Goal: Book appointment/travel/reservation

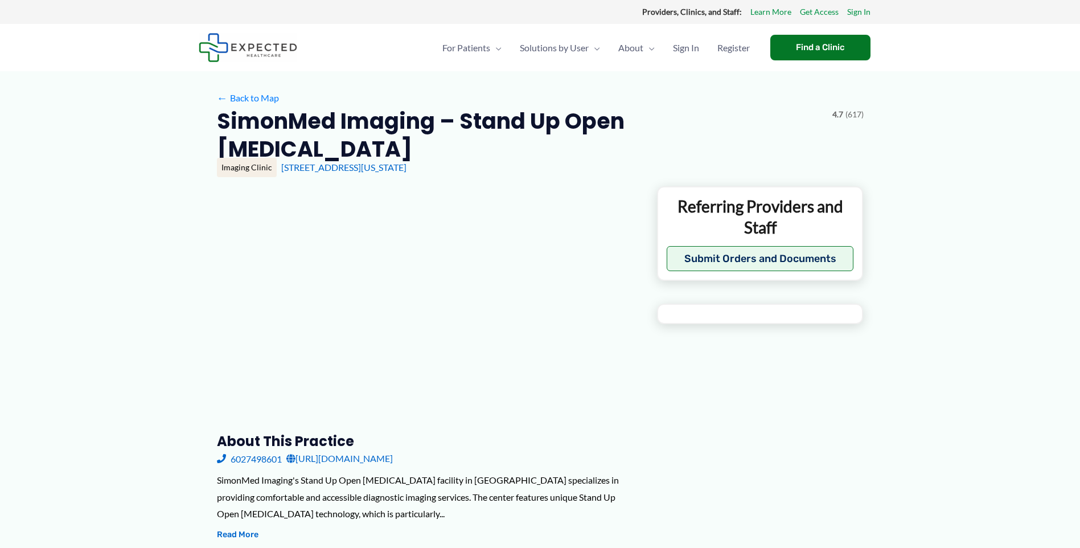
type input "**********"
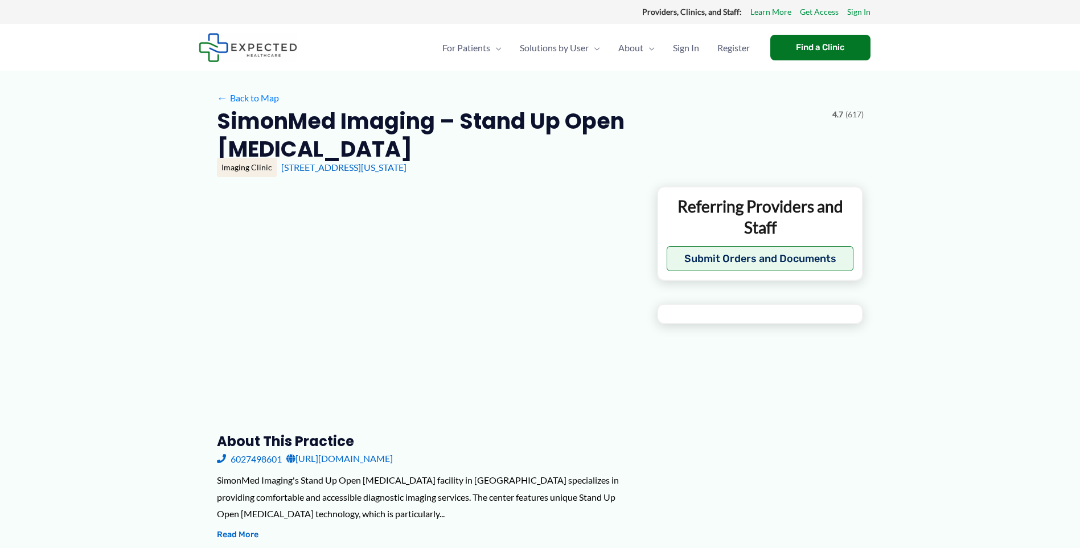
type input "**********"
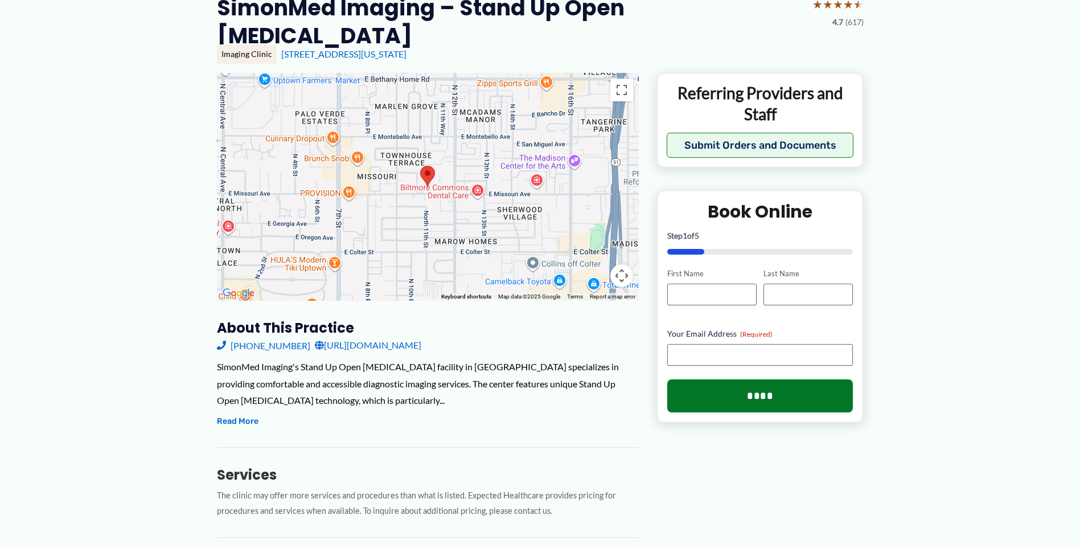
scroll to position [114, 0]
